Goal: Task Accomplishment & Management: Use online tool/utility

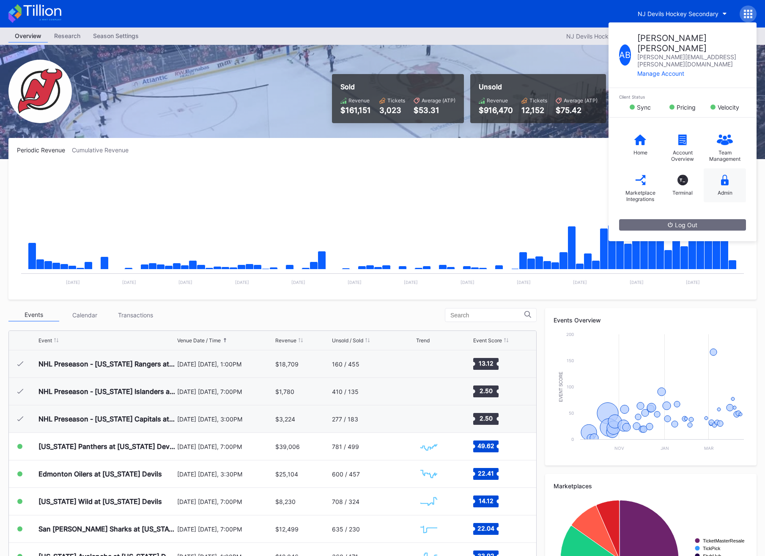
scroll to position [82, 0]
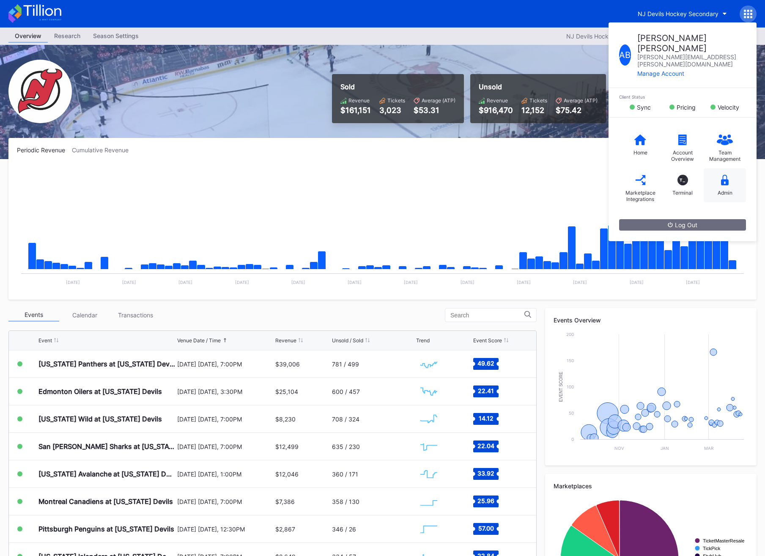
click at [722, 183] on div "Admin" at bounding box center [725, 185] width 42 height 34
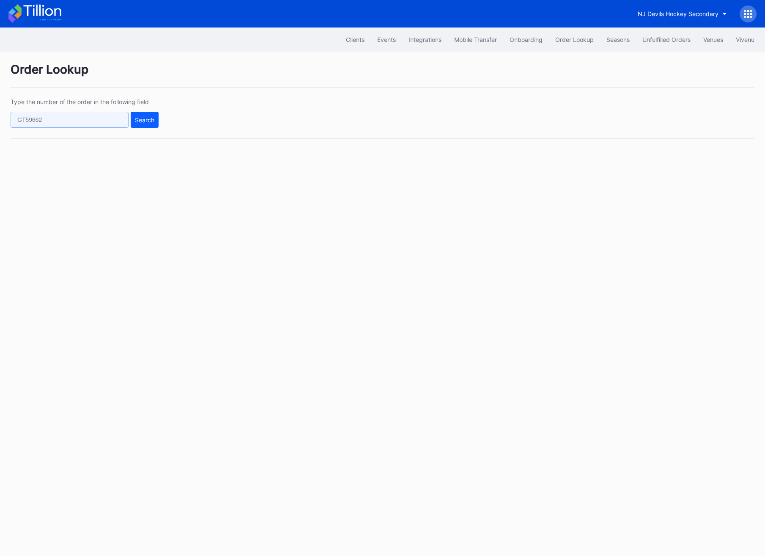
click at [58, 126] on input "text" at bounding box center [70, 120] width 118 height 16
paste input "623170055"
type input "623170055"
click at [139, 125] on button "Search" at bounding box center [145, 120] width 28 height 16
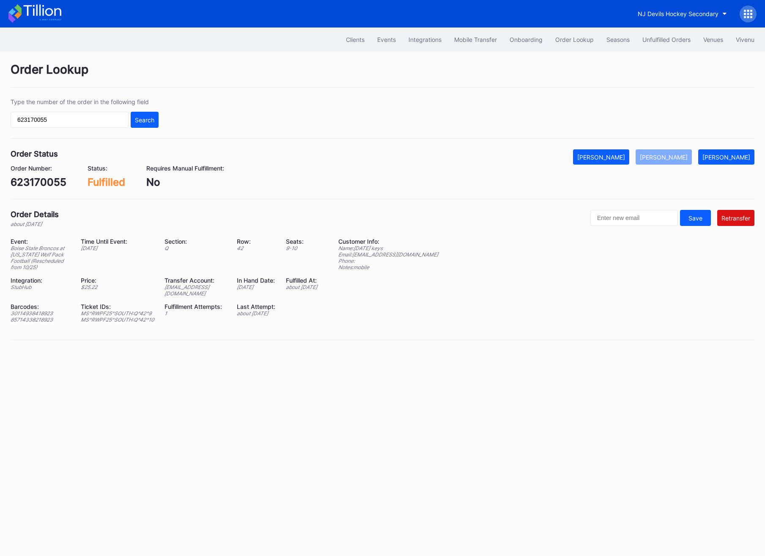
click at [71, 129] on div "Type the number of the order in the following field 623170055 Search" at bounding box center [383, 118] width 744 height 41
click at [72, 123] on input "623170055" at bounding box center [70, 120] width 118 height 16
click at [141, 122] on div "Search" at bounding box center [144, 119] width 19 height 7
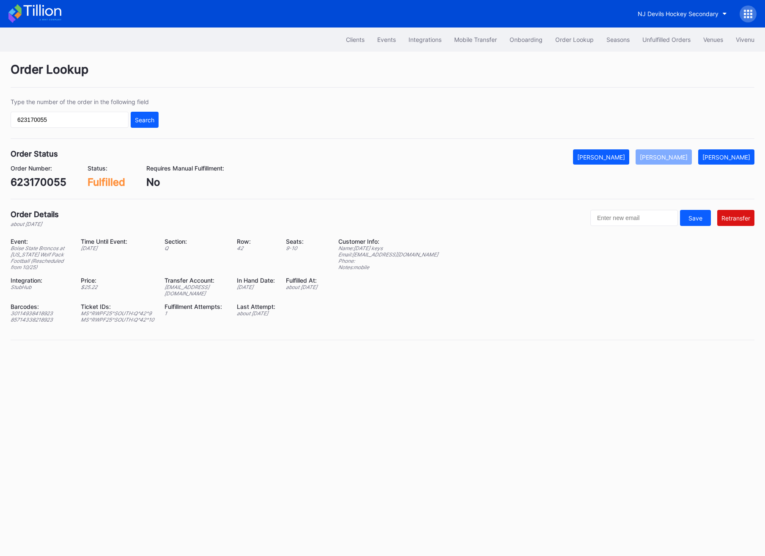
click at [623, 198] on div "Order Status Mark Cancelled [PERSON_NAME] Mark Pending Order Number: 623170055 …" at bounding box center [383, 174] width 744 height 50
click at [623, 216] on input "text" at bounding box center [634, 218] width 88 height 16
paste input "[EMAIL_ADDRESS][DOMAIN_NAME]"
type input "[EMAIL_ADDRESS][DOMAIN_NAME]"
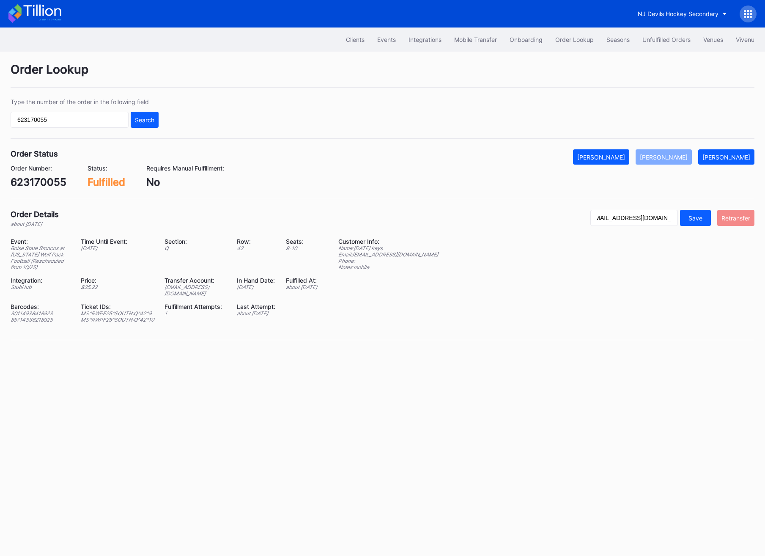
click at [736, 220] on div "Retransfer" at bounding box center [736, 217] width 29 height 7
